Goal: Task Accomplishment & Management: Use online tool/utility

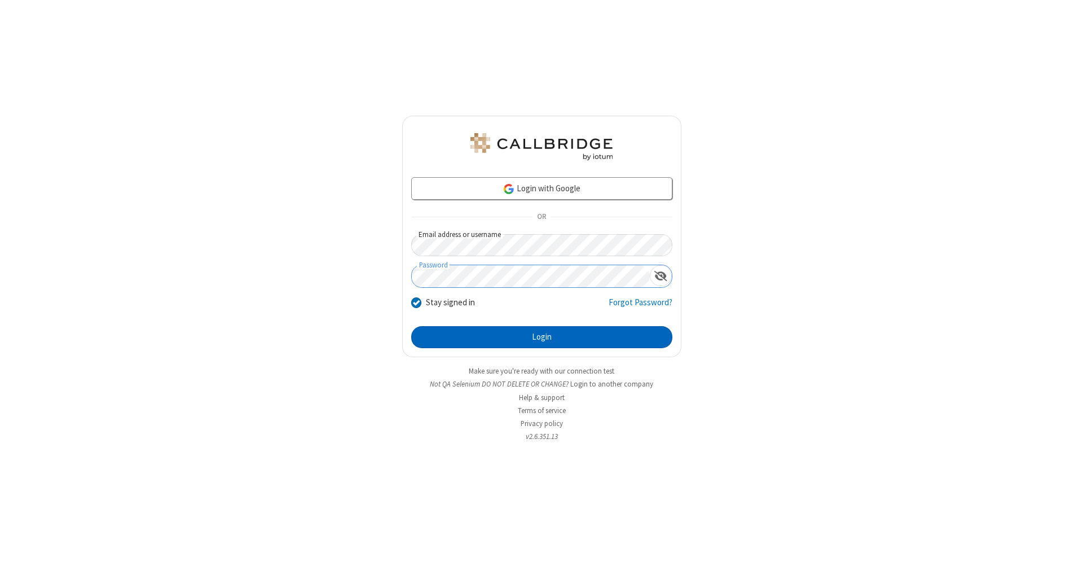
click at [542, 337] on button "Login" at bounding box center [541, 337] width 261 height 23
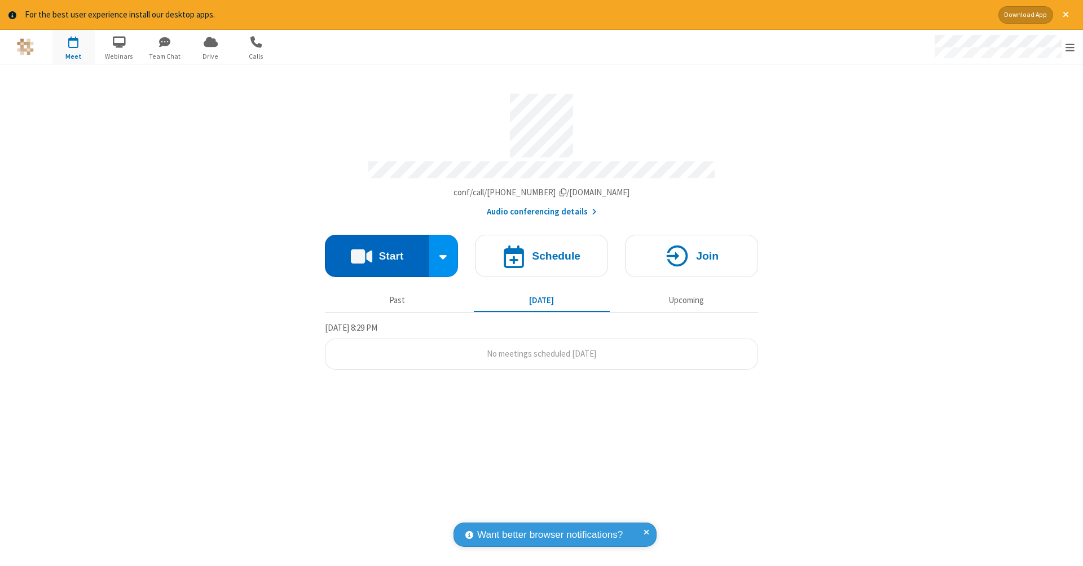
click at [377, 250] on button "Start" at bounding box center [377, 256] width 104 height 42
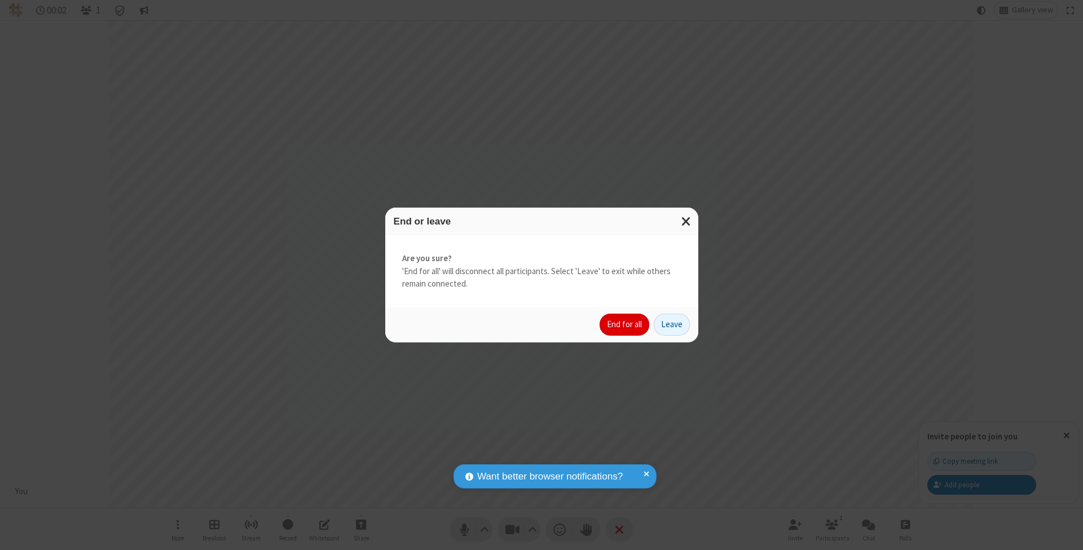
click at [625, 324] on button "End for all" at bounding box center [625, 325] width 50 height 23
